Goal: Task Accomplishment & Management: Manage account settings

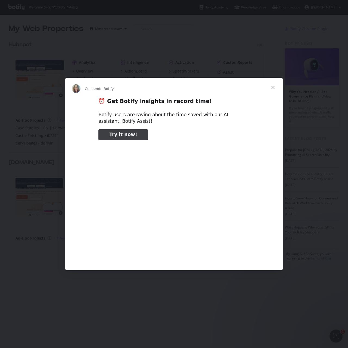
type input "132544"
click at [273, 87] on span "Fermer" at bounding box center [273, 88] width 20 height 20
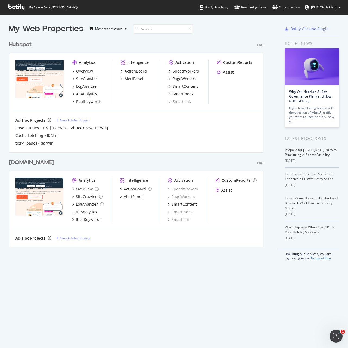
click at [10, 43] on div "Hubspot" at bounding box center [20, 45] width 23 height 8
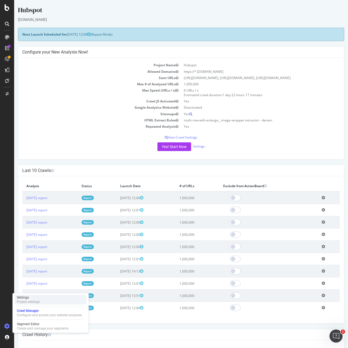
click at [43, 299] on div "Settings Project settings" at bounding box center [51, 300] width 72 height 10
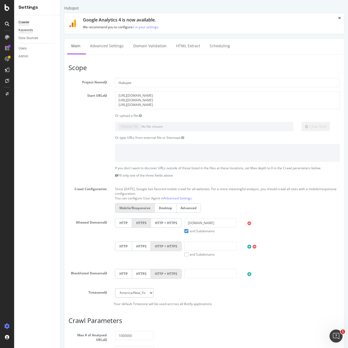
click at [27, 29] on div "Keywords" at bounding box center [25, 30] width 14 height 6
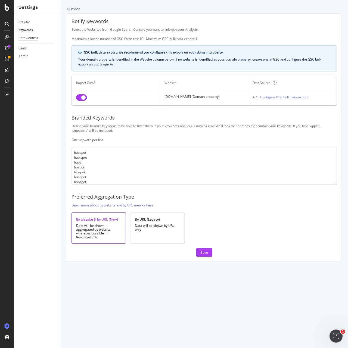
click at [37, 37] on div "Data Sources" at bounding box center [28, 38] width 20 height 6
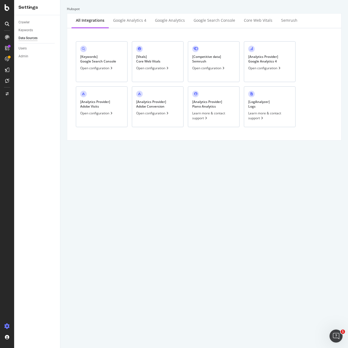
click at [106, 64] on div "[ Keywords ] Google Search Console Open configuration" at bounding box center [102, 61] width 52 height 41
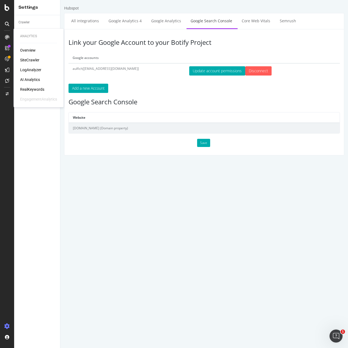
click at [81, 161] on html "Hubspot All integrations Google Analytics 4 Google Analytics Google Search Cons…" at bounding box center [203, 80] width 287 height 161
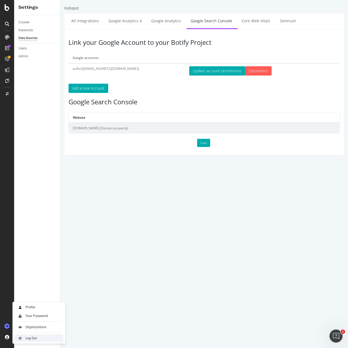
click at [30, 338] on div "Log Out" at bounding box center [31, 338] width 11 height 4
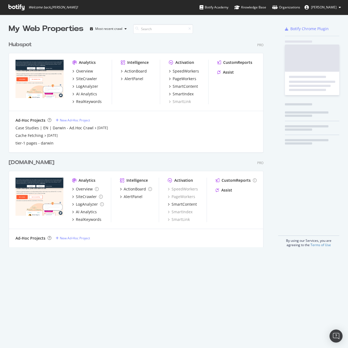
scroll to position [209, 255]
